Goal: Navigation & Orientation: Understand site structure

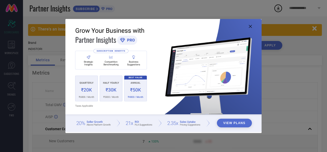
click at [250, 27] on icon at bounding box center [250, 26] width 3 height 3
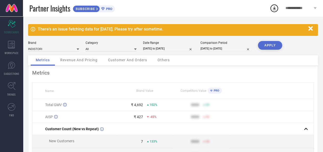
click at [85, 61] on span "Revenue And Pricing" at bounding box center [78, 60] width 37 height 4
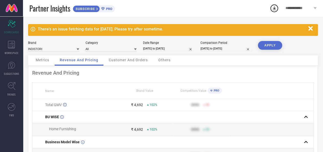
click at [124, 59] on span "Customer And Orders" at bounding box center [128, 60] width 39 height 4
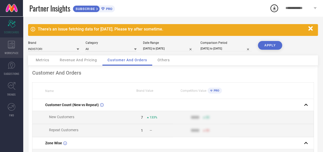
click at [11, 44] on icon at bounding box center [11, 45] width 7 height 8
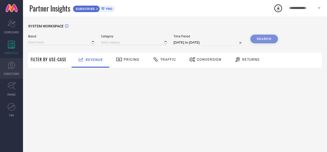
type input "INDISTORI"
type input "All"
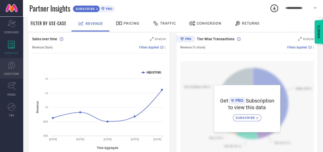
scroll to position [51, 0]
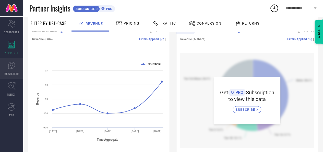
click at [11, 69] on link "SUGGESTIONS" at bounding box center [11, 68] width 23 height 20
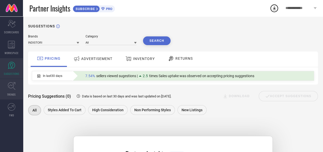
click at [10, 96] on link "TRENDS" at bounding box center [11, 89] width 23 height 20
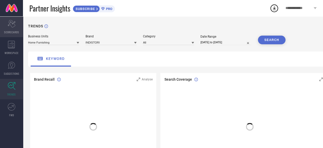
click at [17, 30] on span "SCORECARDS" at bounding box center [11, 32] width 15 height 4
